Goal: Task Accomplishment & Management: Manage account settings

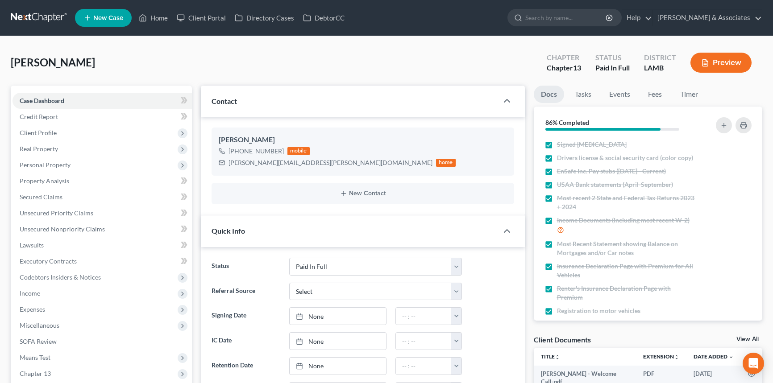
select select "17"
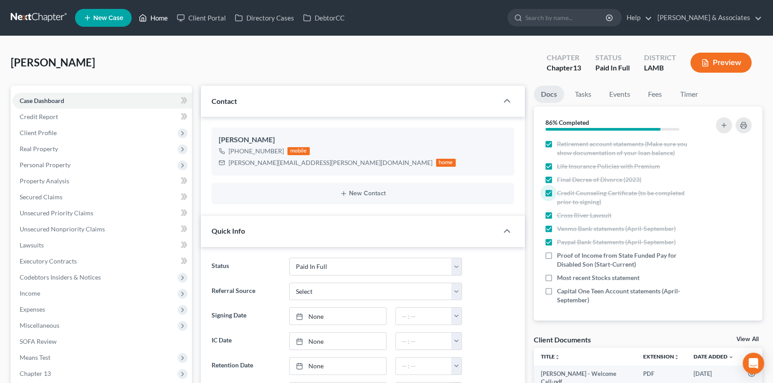
click at [156, 16] on link "Home" at bounding box center [153, 18] width 38 height 16
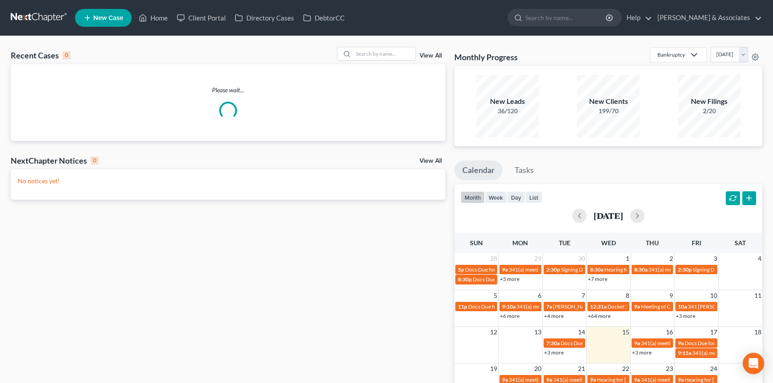
click at [383, 45] on div "Recent Cases 0 View All Please wait... NextChapter Notices 0 View All No notice…" at bounding box center [386, 267] width 773 height 463
click at [383, 47] on input "search" at bounding box center [384, 53] width 62 height 13
click at [383, 48] on input "search" at bounding box center [384, 53] width 62 height 13
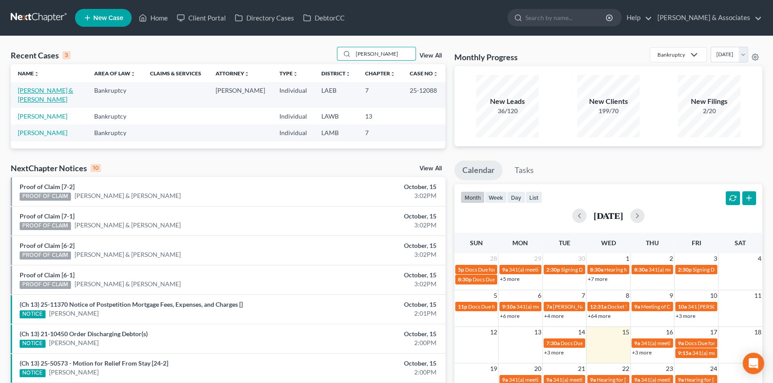
type input "[PERSON_NAME]"
click at [28, 89] on link "[PERSON_NAME] & [PERSON_NAME]" at bounding box center [45, 95] width 55 height 17
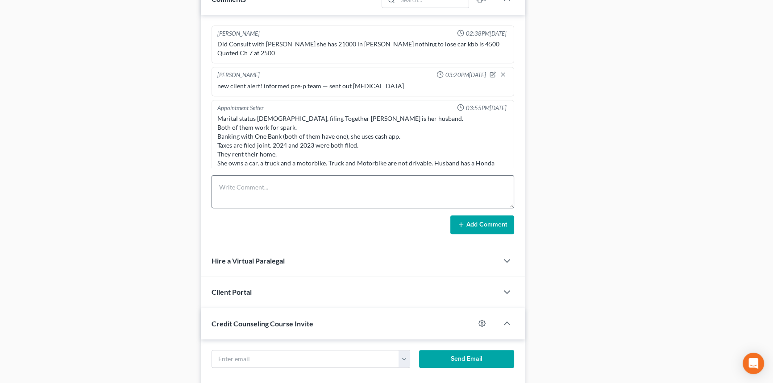
scroll to position [1561, 0]
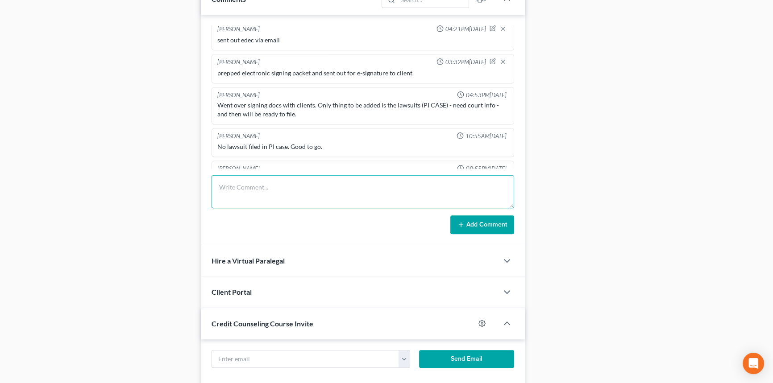
click at [250, 205] on textarea at bounding box center [363, 191] width 303 height 33
paste textarea "﻿MCD and I spoke regarding this....One ﻿Bank = payouts/bank account from Spark …"
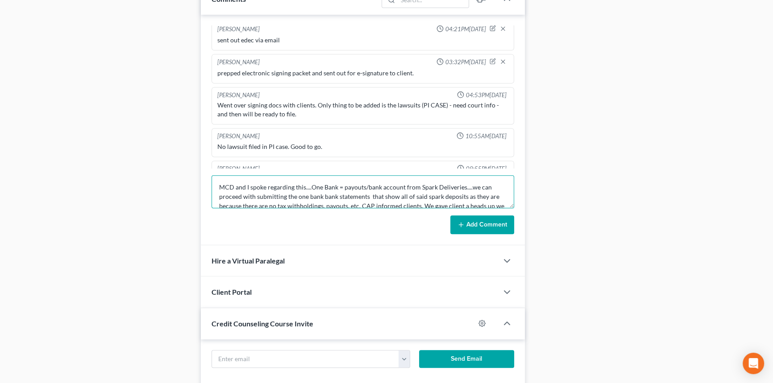
scroll to position [11, 0]
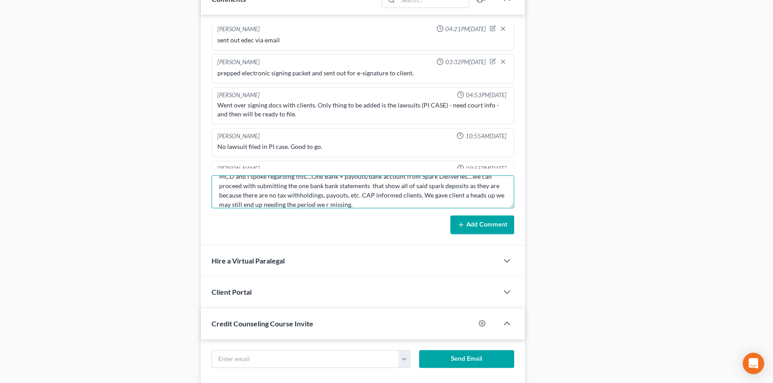
type textarea "﻿MCD and I spoke regarding this....One ﻿Bank = payouts/bank account from Spark …"
click at [488, 219] on button "Add Comment" at bounding box center [482, 225] width 64 height 19
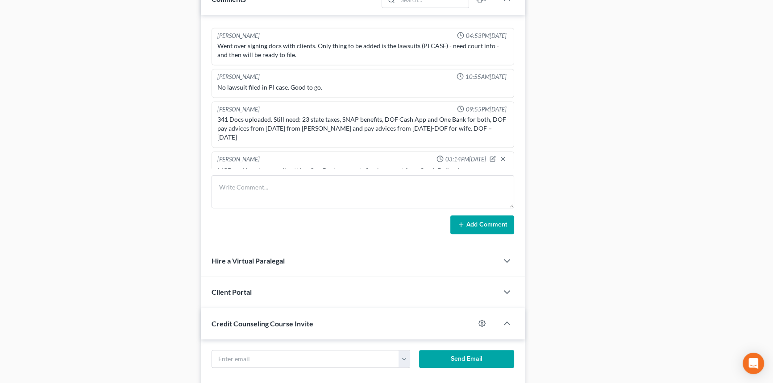
scroll to position [0, 0]
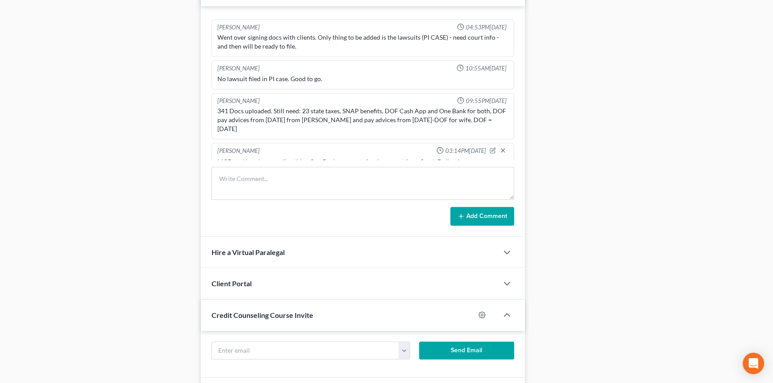
drag, startPoint x: 135, startPoint y: 143, endPoint x: 138, endPoint y: 121, distance: 21.6
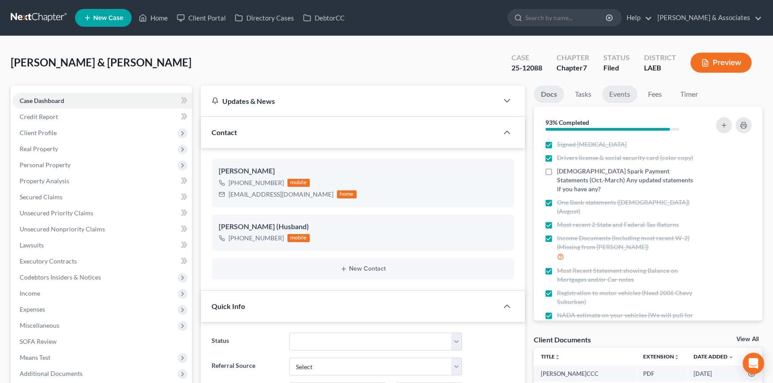
click at [614, 95] on link "Events" at bounding box center [619, 94] width 35 height 17
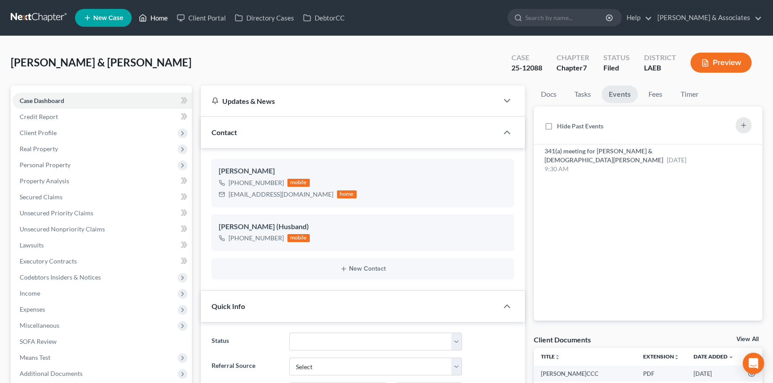
click at [161, 15] on link "Home" at bounding box center [153, 18] width 38 height 16
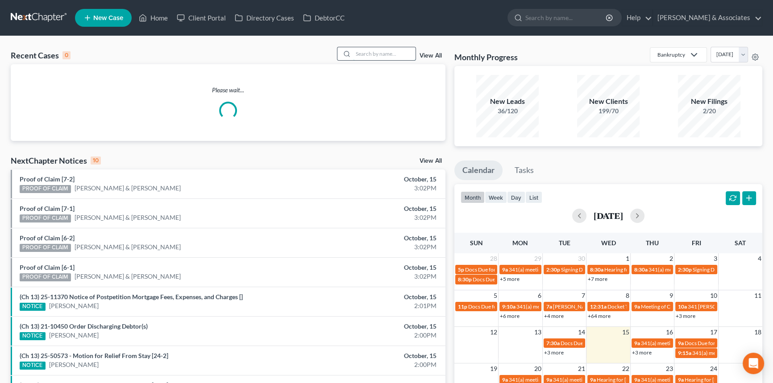
click at [370, 55] on input "search" at bounding box center [384, 53] width 62 height 13
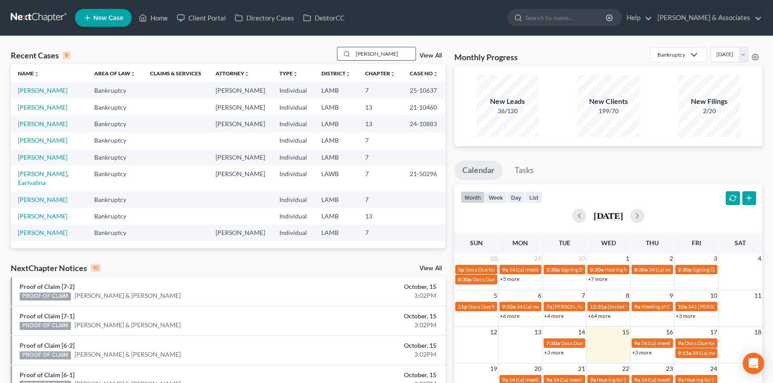
type input "[PERSON_NAME]"
click at [45, 91] on link "[PERSON_NAME]" at bounding box center [43, 91] width 50 height 8
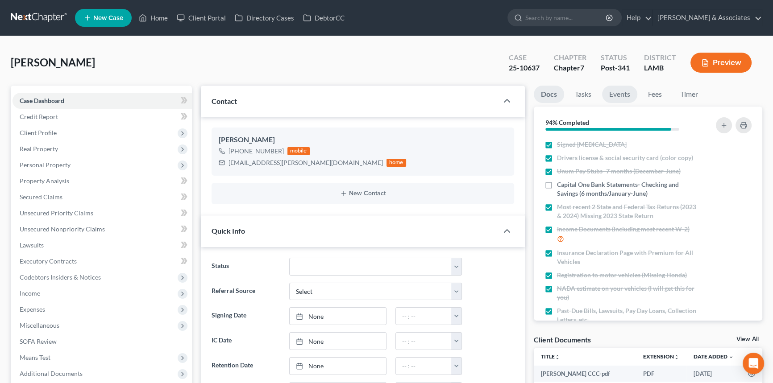
scroll to position [2104, 0]
click at [627, 99] on link "Events" at bounding box center [619, 94] width 35 height 17
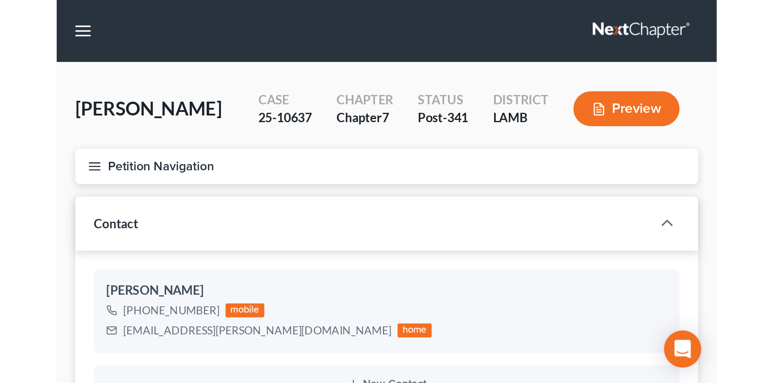
scroll to position [459, 0]
